Goal: Information Seeking & Learning: Find specific fact

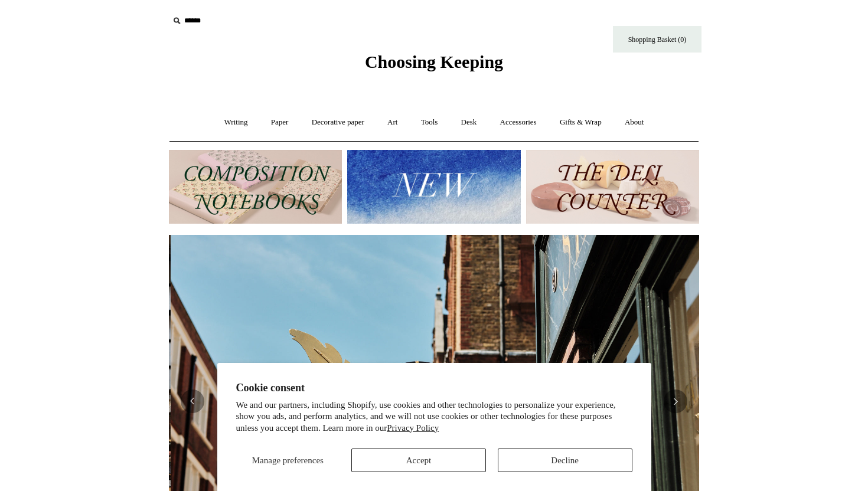
scroll to position [0, 530]
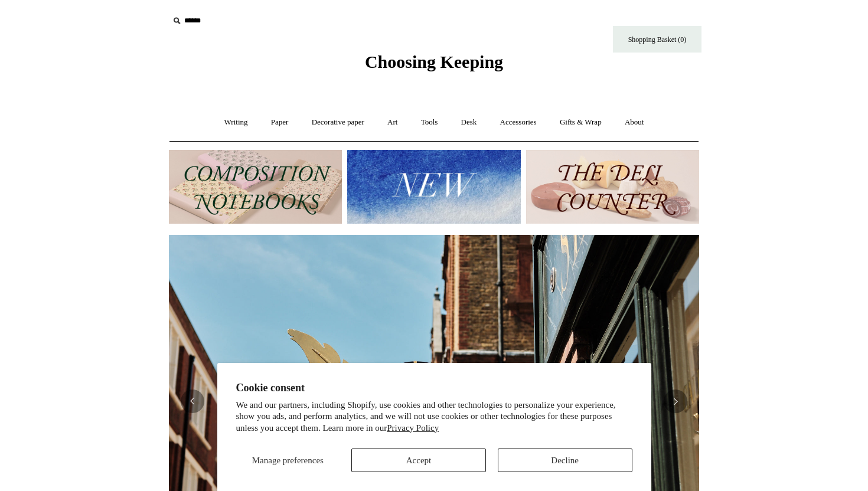
click at [187, 27] on input "text" at bounding box center [241, 21] width 145 height 22
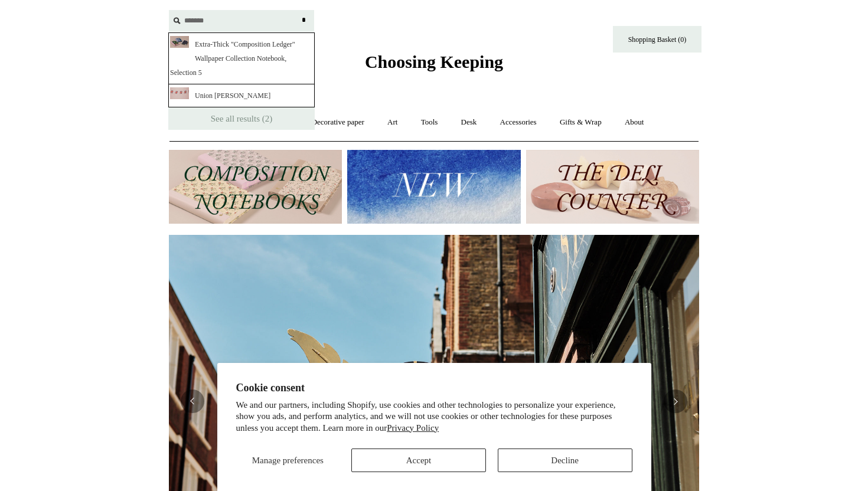
type input "*******"
click at [298, 10] on input "*" at bounding box center [304, 20] width 12 height 21
